Goal: Information Seeking & Learning: Find specific fact

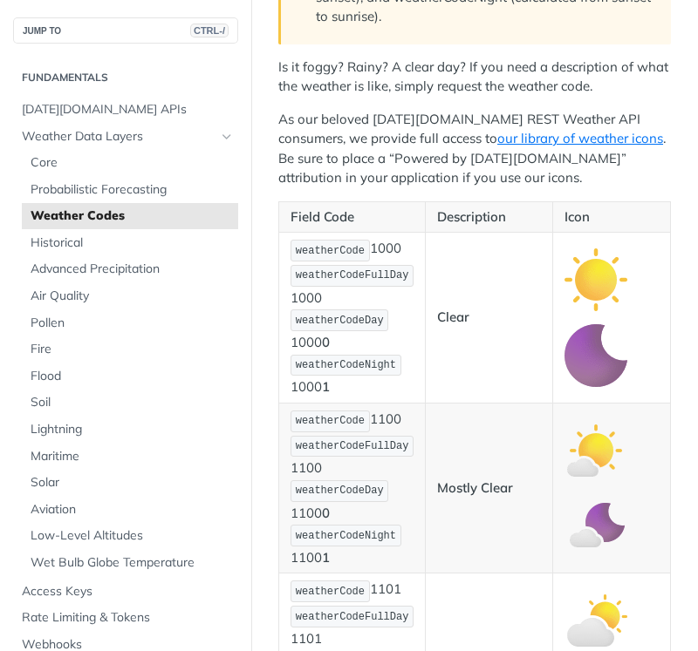
scroll to position [610, 0]
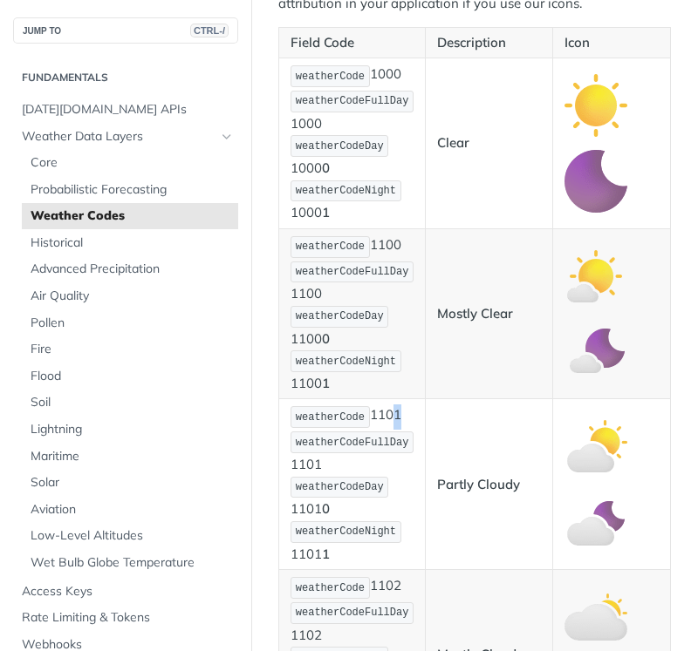
drag, startPoint x: 418, startPoint y: 423, endPoint x: 393, endPoint y: 418, distance: 25.0
click at [393, 418] on p "weatherCode 1101 weatherCodeFullDay 1101 weatherCodeDay 1101 0 weatherCodeNight…" at bounding box center [351, 485] width 123 height 160
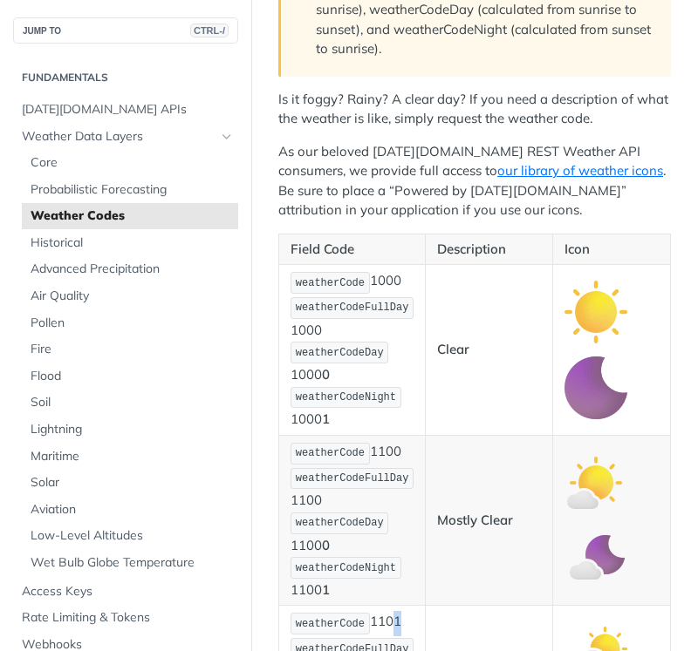
scroll to position [349, 0]
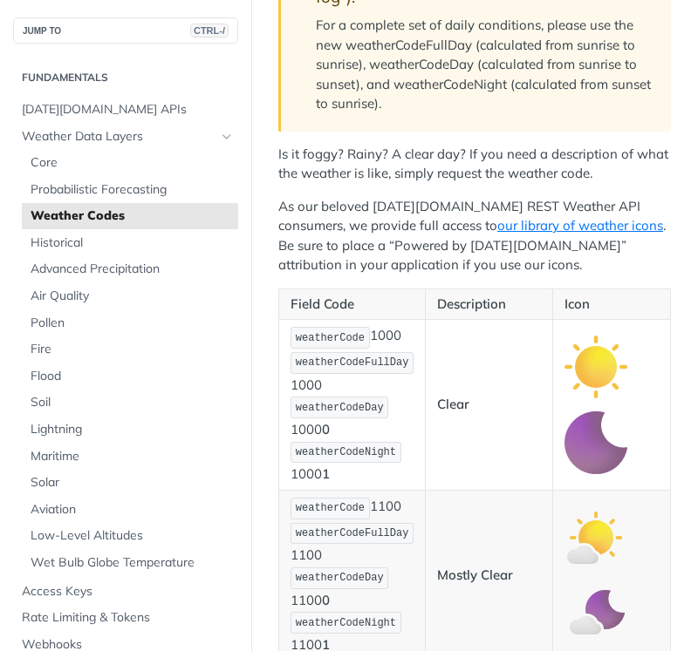
click at [587, 374] on img "Expand image" at bounding box center [595, 367] width 63 height 63
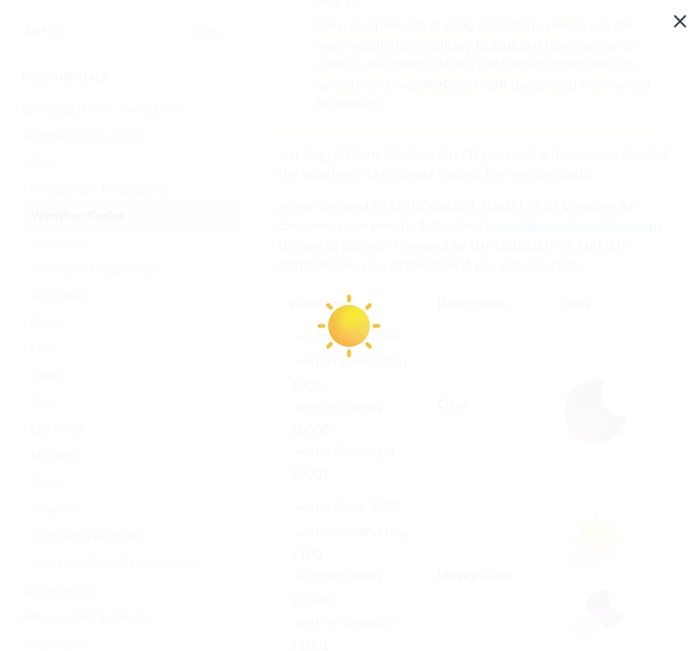
drag, startPoint x: 357, startPoint y: 346, endPoint x: 354, endPoint y: 337, distance: 9.9
click at [357, 345] on img "Collapse image" at bounding box center [348, 326] width 63 height 63
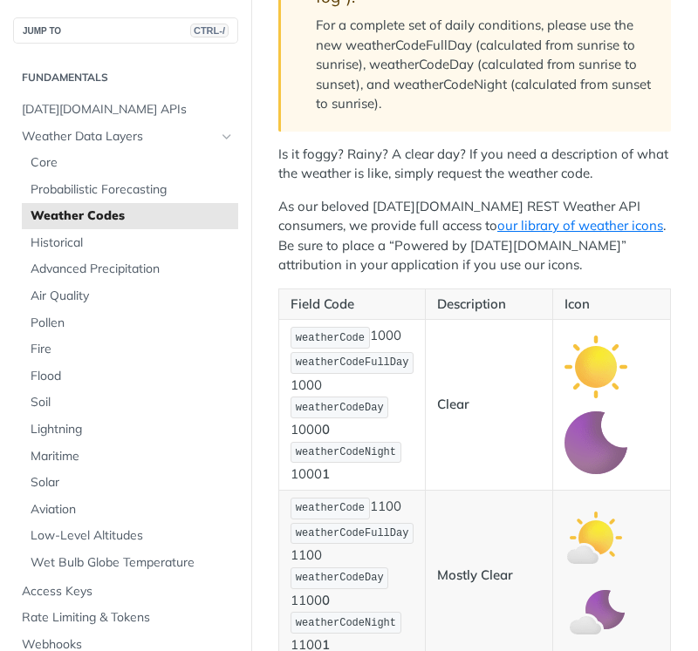
click at [583, 358] on img "Expand image" at bounding box center [595, 367] width 63 height 63
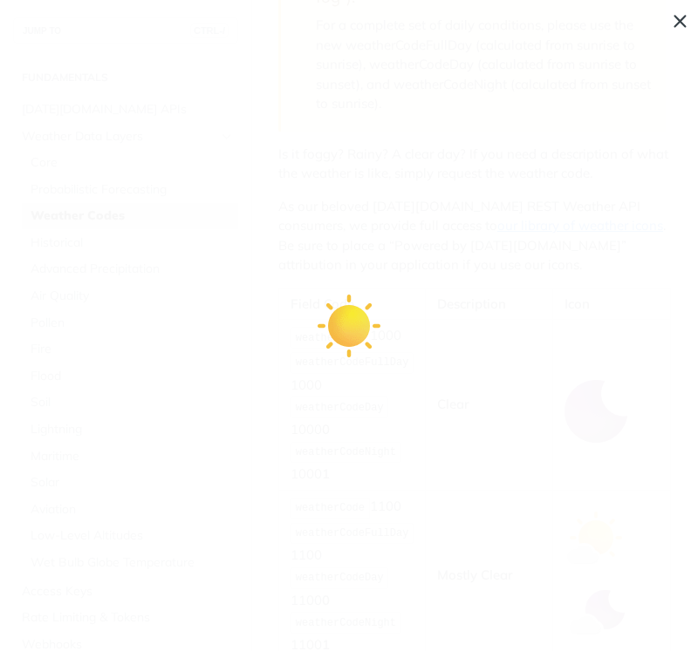
click at [329, 202] on span "Collapse image" at bounding box center [349, 325] width 698 height 651
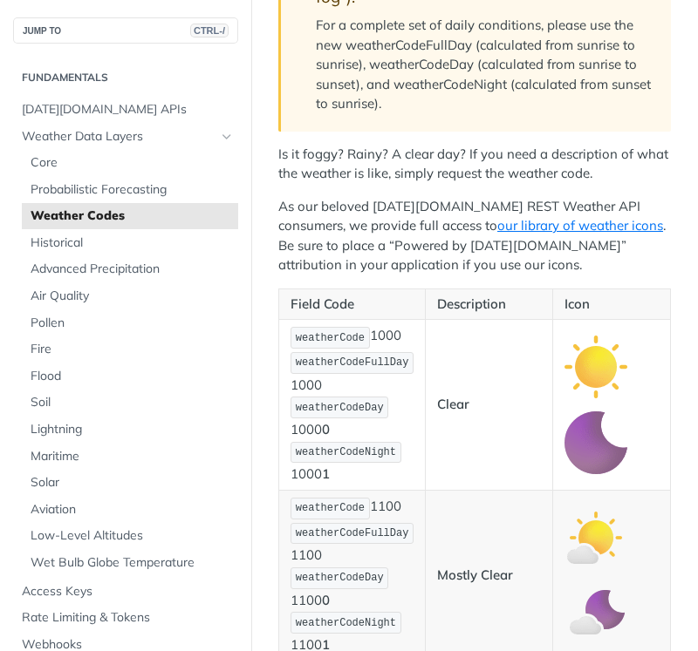
click at [329, 202] on p "As our beloved [DATE][DOMAIN_NAME] REST Weather API consumers, we provide full …" at bounding box center [474, 236] width 392 height 78
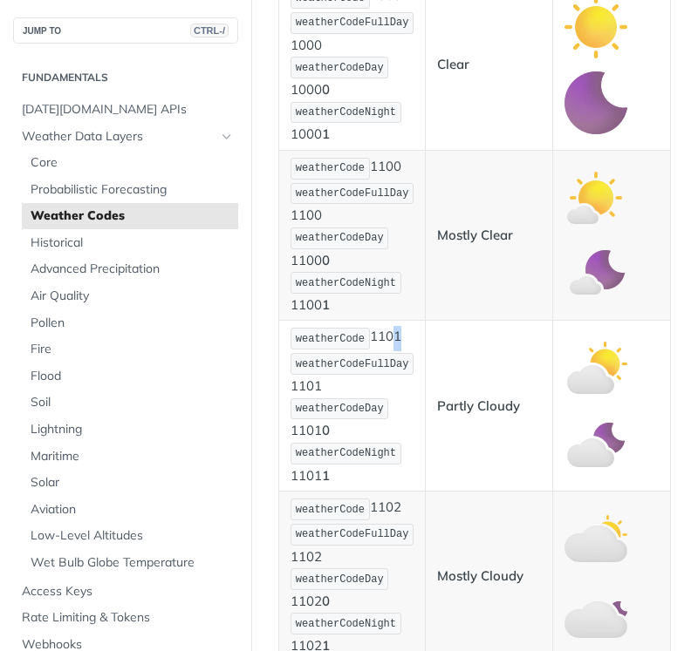
scroll to position [698, 0]
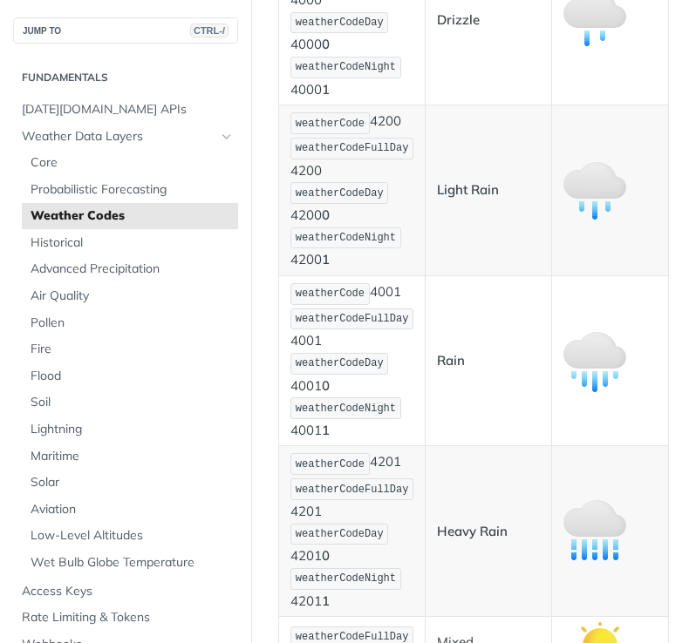
scroll to position [2703, 0]
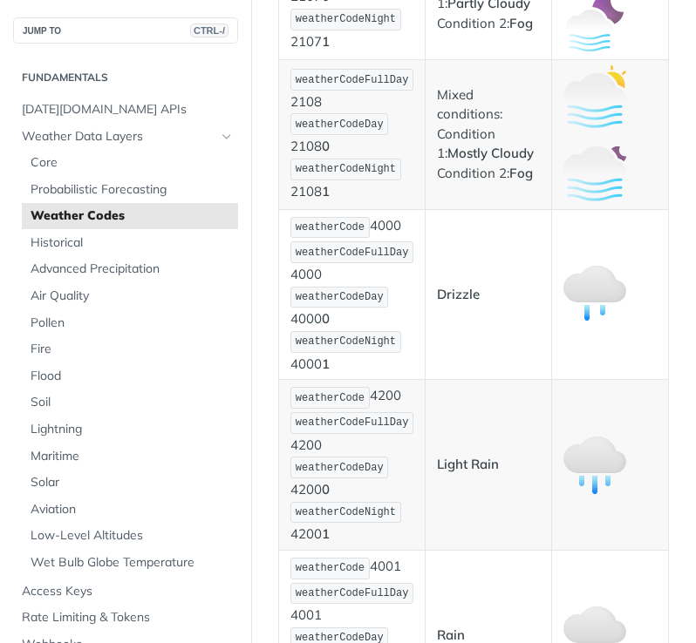
click at [485, 319] on td "Drizzle" at bounding box center [488, 294] width 126 height 171
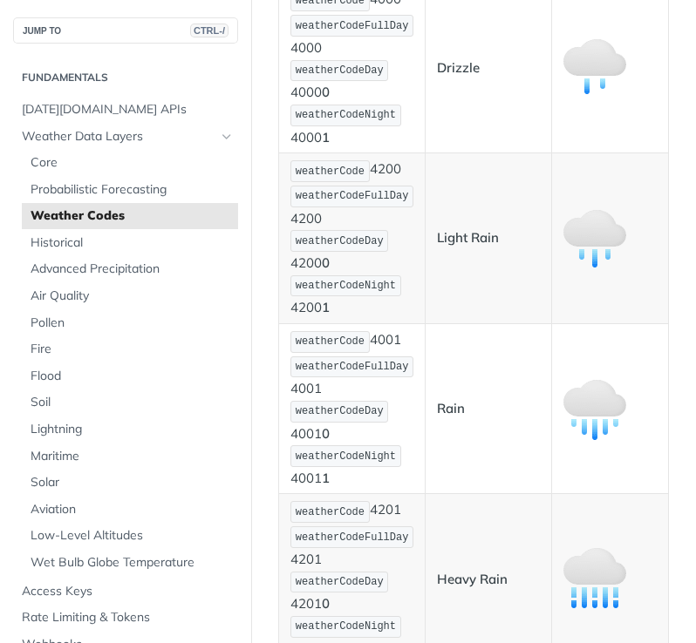
scroll to position [2964, 0]
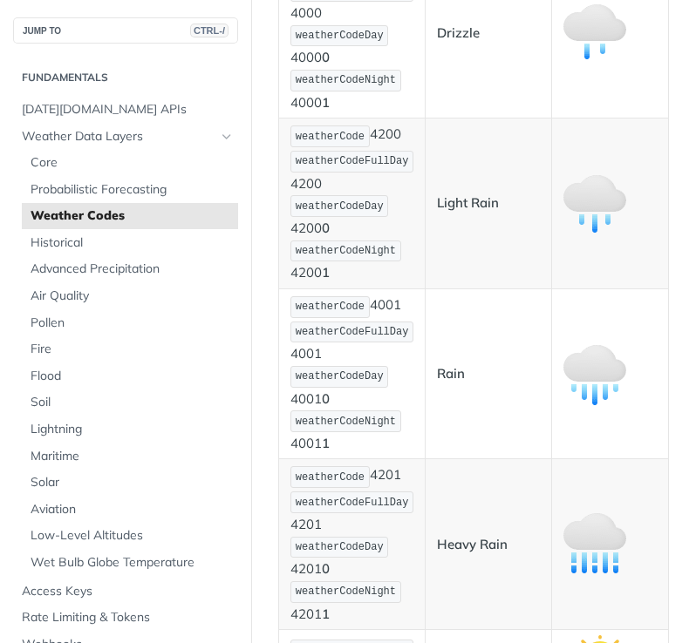
click at [515, 364] on p "Rain" at bounding box center [488, 374] width 103 height 20
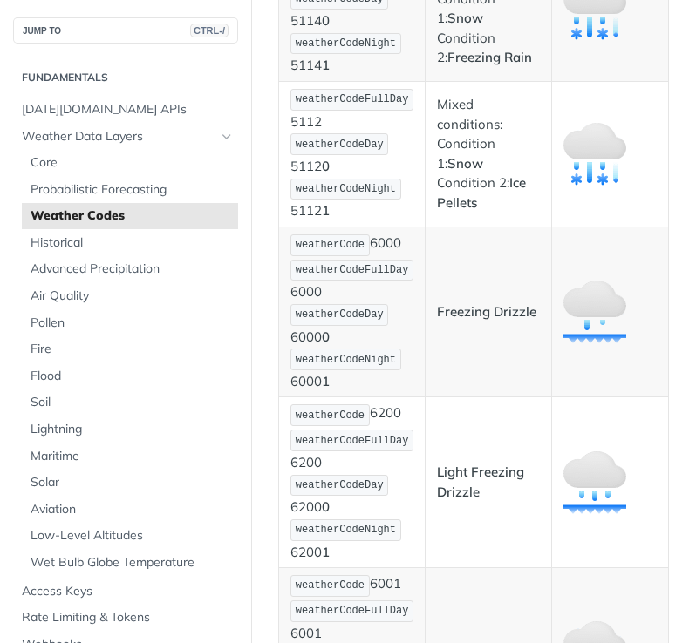
scroll to position [8370, 0]
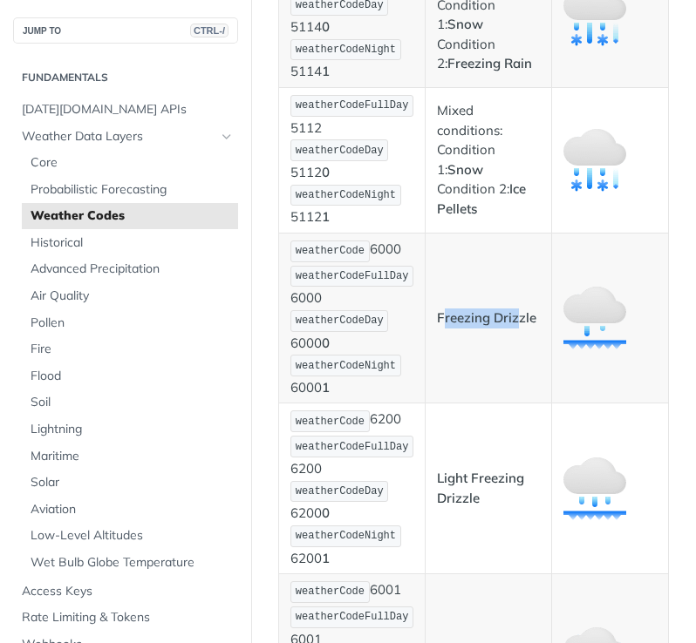
drag, startPoint x: 432, startPoint y: 319, endPoint x: 507, endPoint y: 317, distance: 75.0
click at [507, 317] on strong "Freezing Drizzle" at bounding box center [486, 318] width 99 height 17
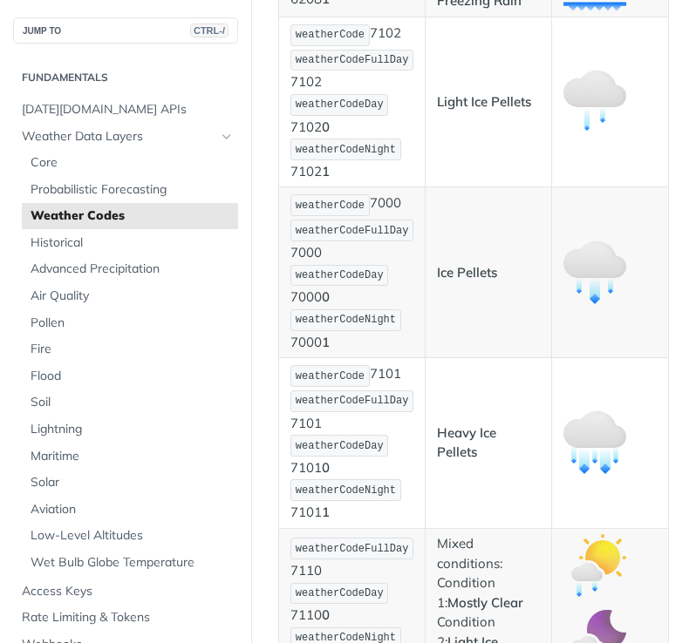
scroll to position [11770, 0]
